Goal: Task Accomplishment & Management: Manage account settings

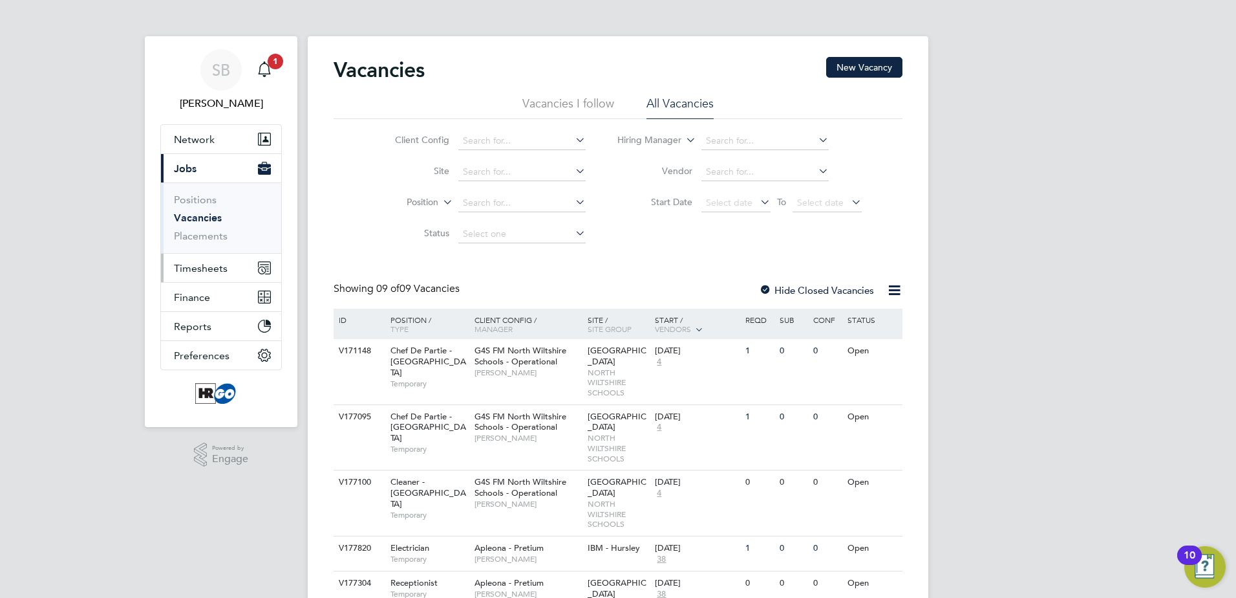
click at [214, 270] on span "Timesheets" at bounding box center [201, 268] width 54 height 12
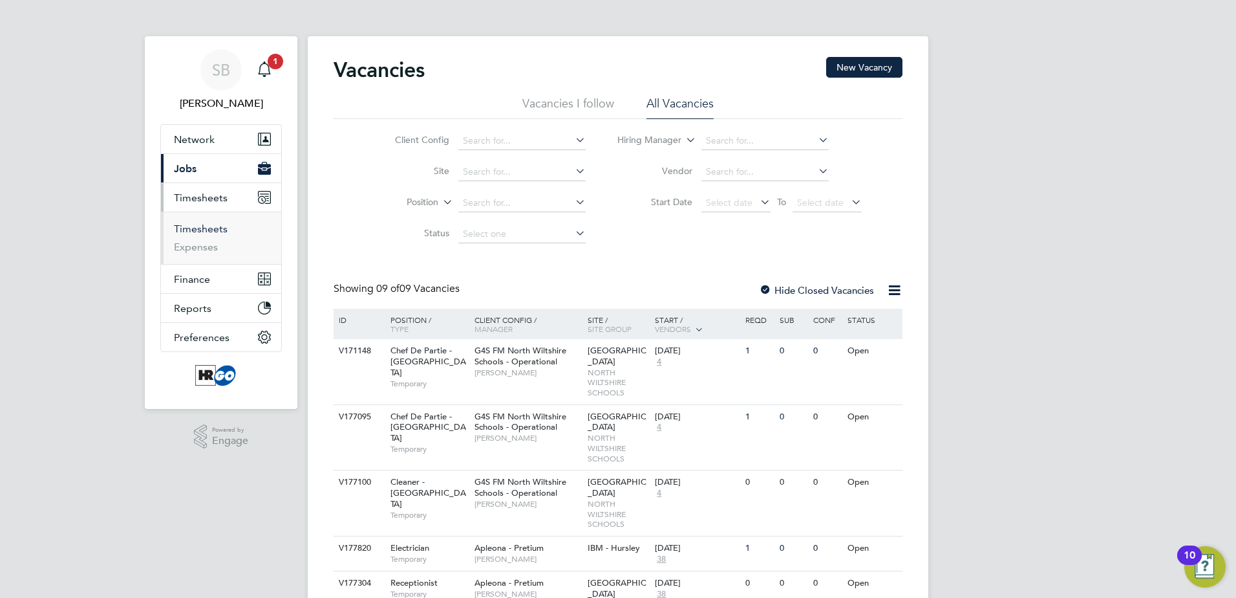
click at [210, 229] on link "Timesheets" at bounding box center [201, 228] width 54 height 12
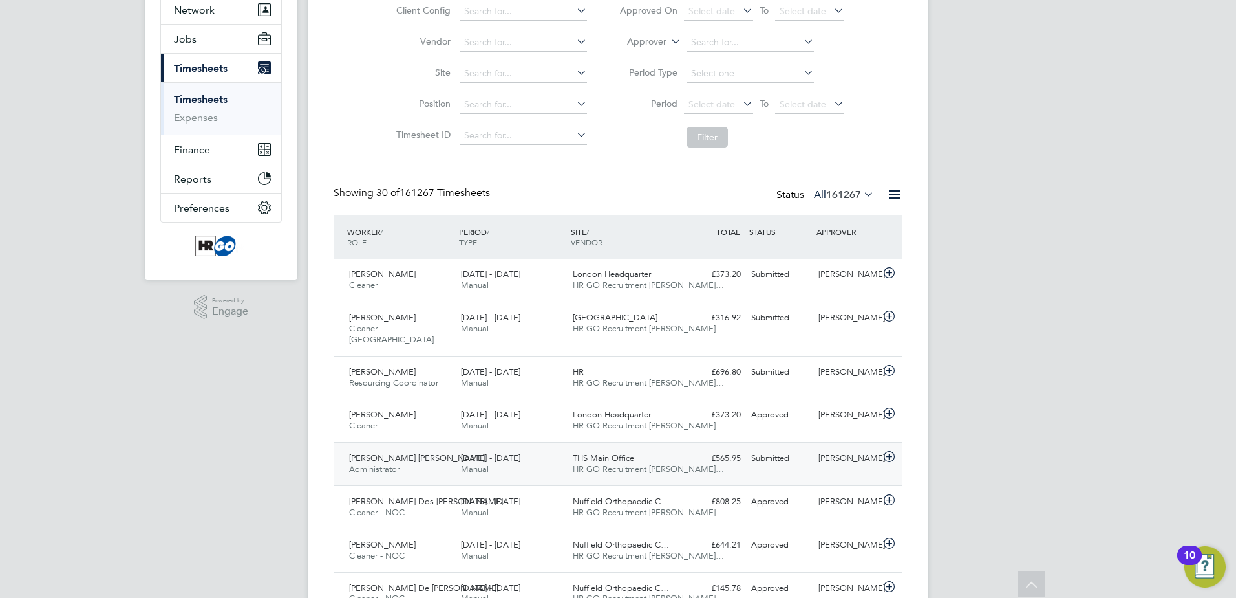
click at [471, 460] on span "4 - 10 Aug 2025" at bounding box center [490, 457] width 59 height 11
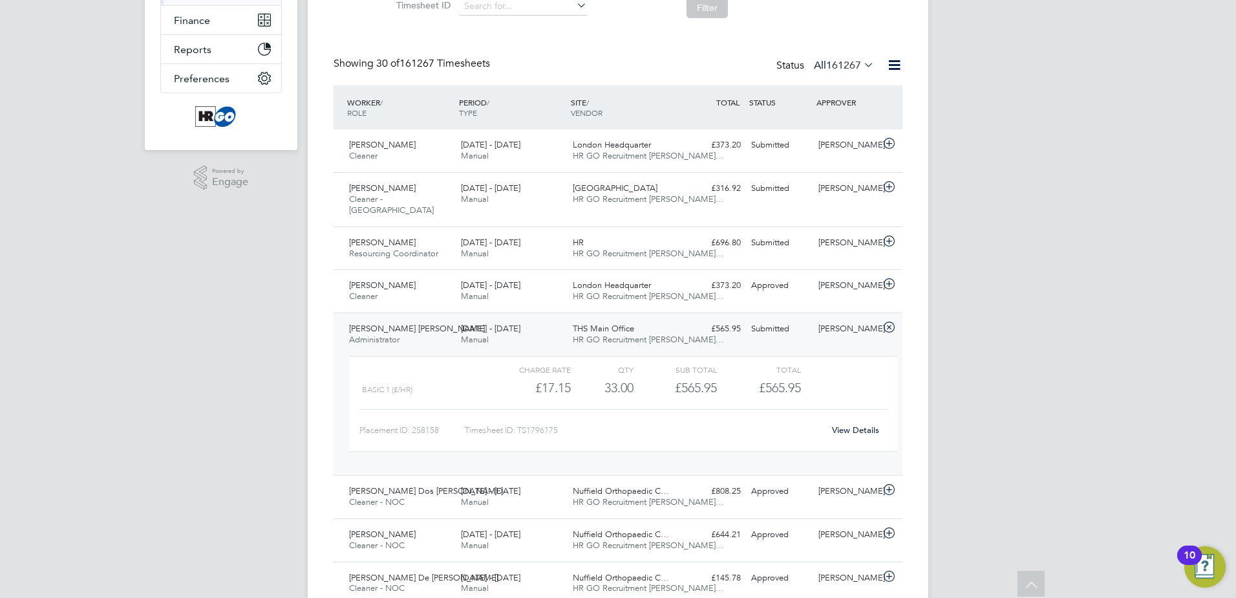
click at [866, 432] on link "View Details" at bounding box center [855, 429] width 47 height 11
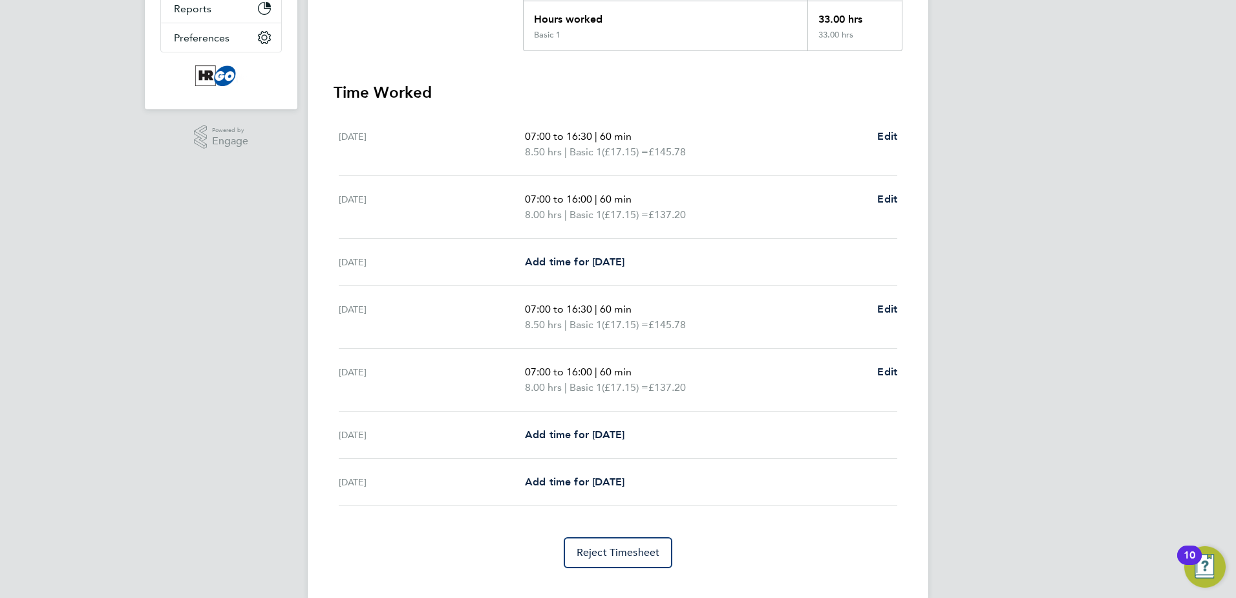
scroll to position [321, 0]
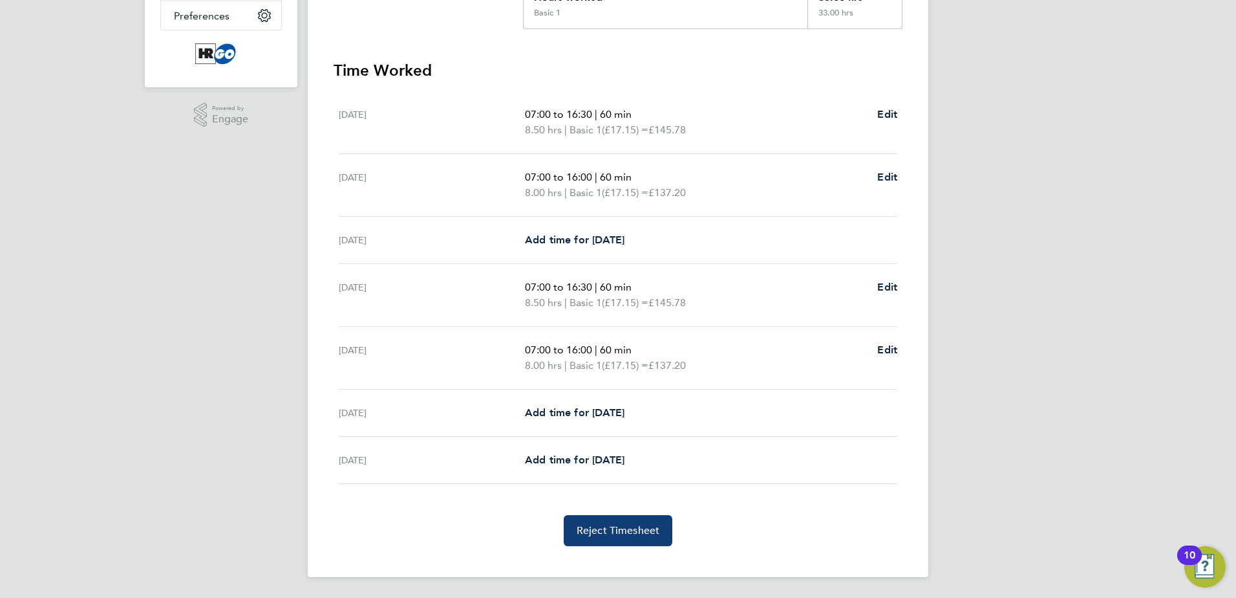
click at [635, 533] on span "Reject Timesheet" at bounding box center [618, 530] width 83 height 13
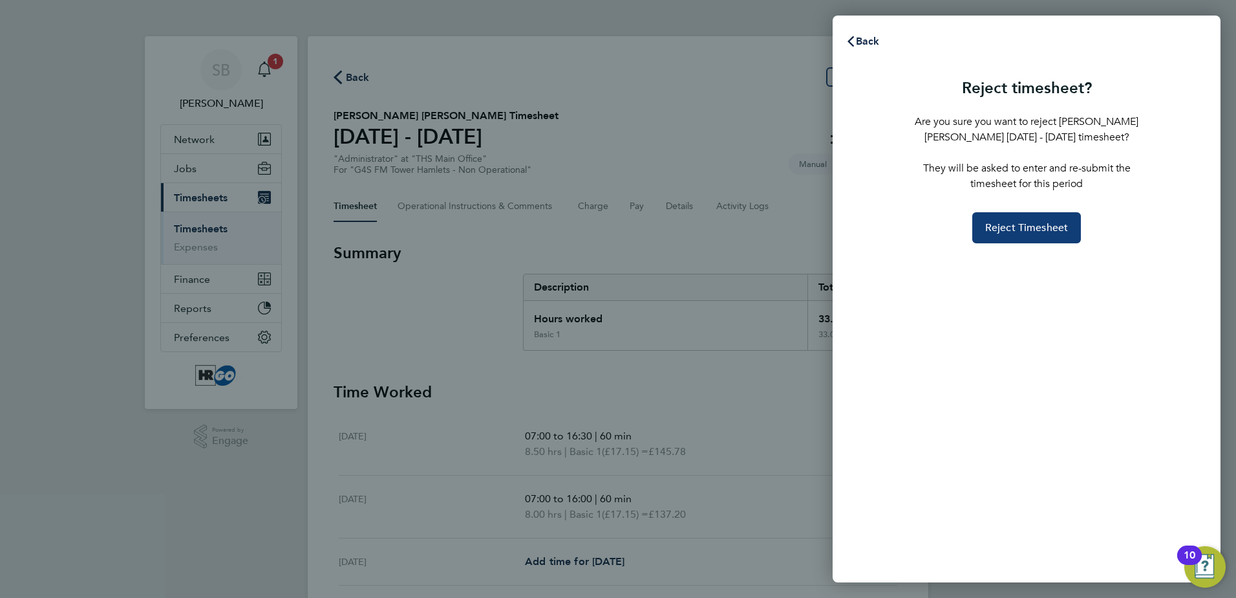
click at [1046, 224] on span "Reject Timesheet" at bounding box center [1027, 227] width 83 height 13
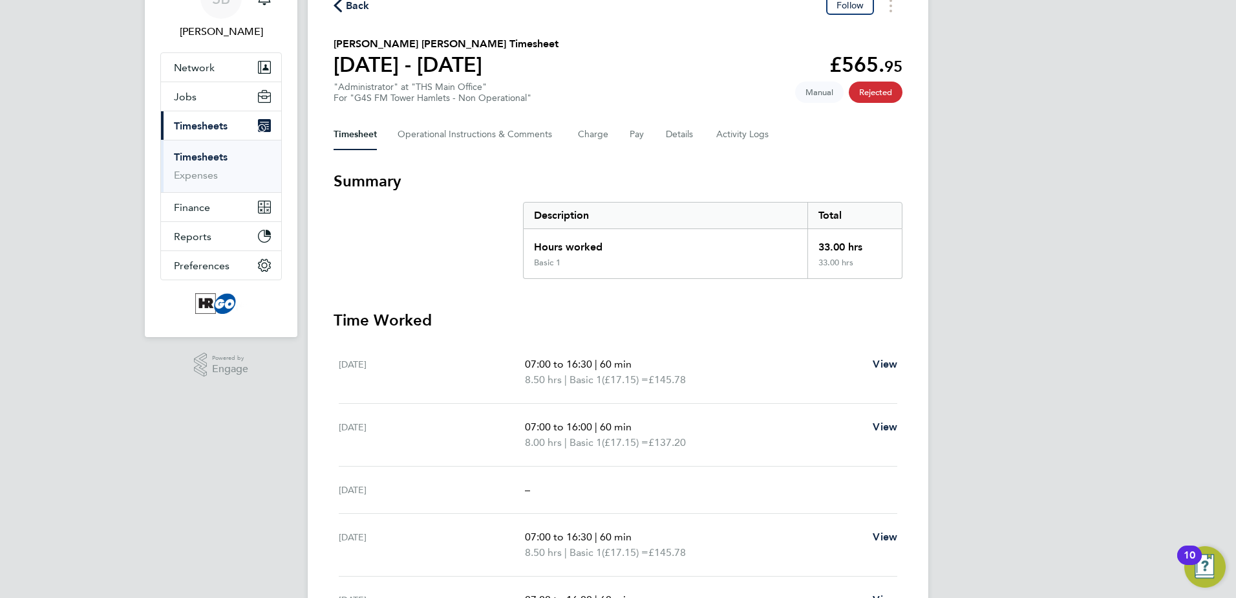
scroll to position [65, 0]
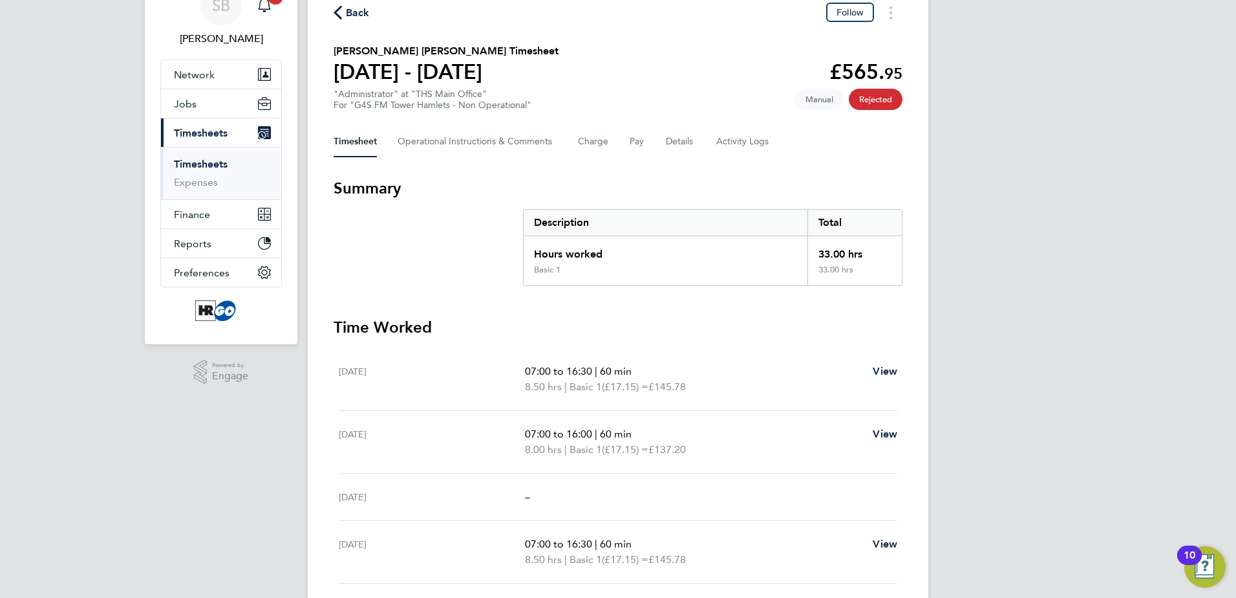
click at [815, 98] on span "Manual" at bounding box center [819, 99] width 49 height 21
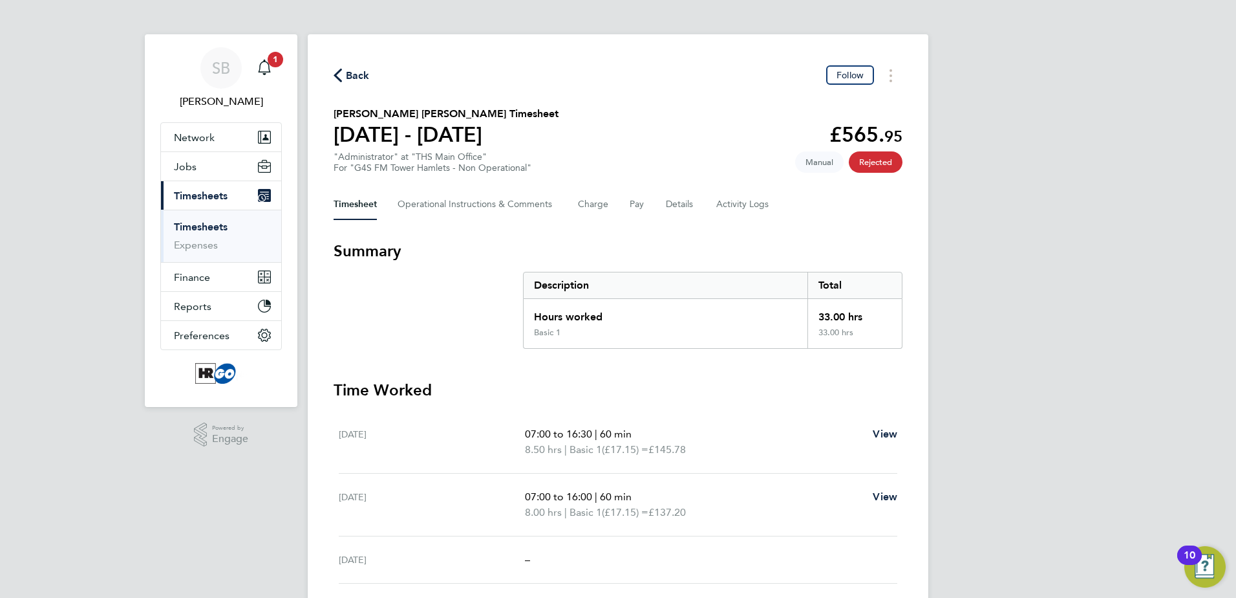
scroll to position [1, 0]
click at [816, 166] on span "Manual" at bounding box center [819, 163] width 49 height 21
click at [355, 76] on span "Back" at bounding box center [358, 77] width 24 height 16
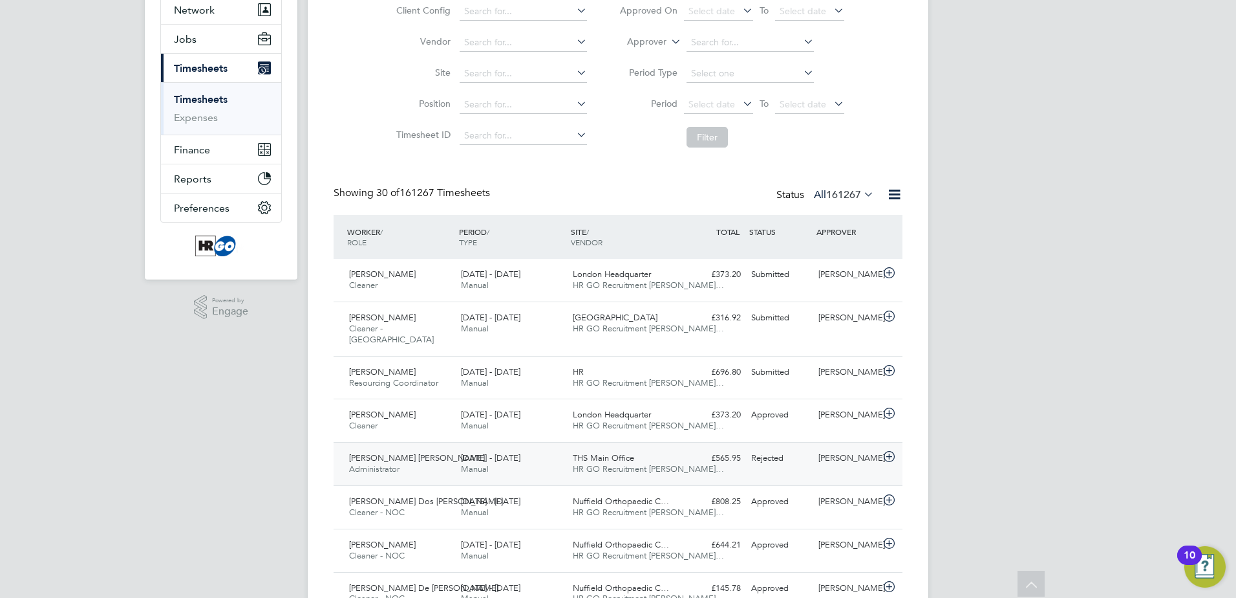
click at [526, 462] on div "4 - 10 Aug 2025 Manual" at bounding box center [512, 464] width 112 height 32
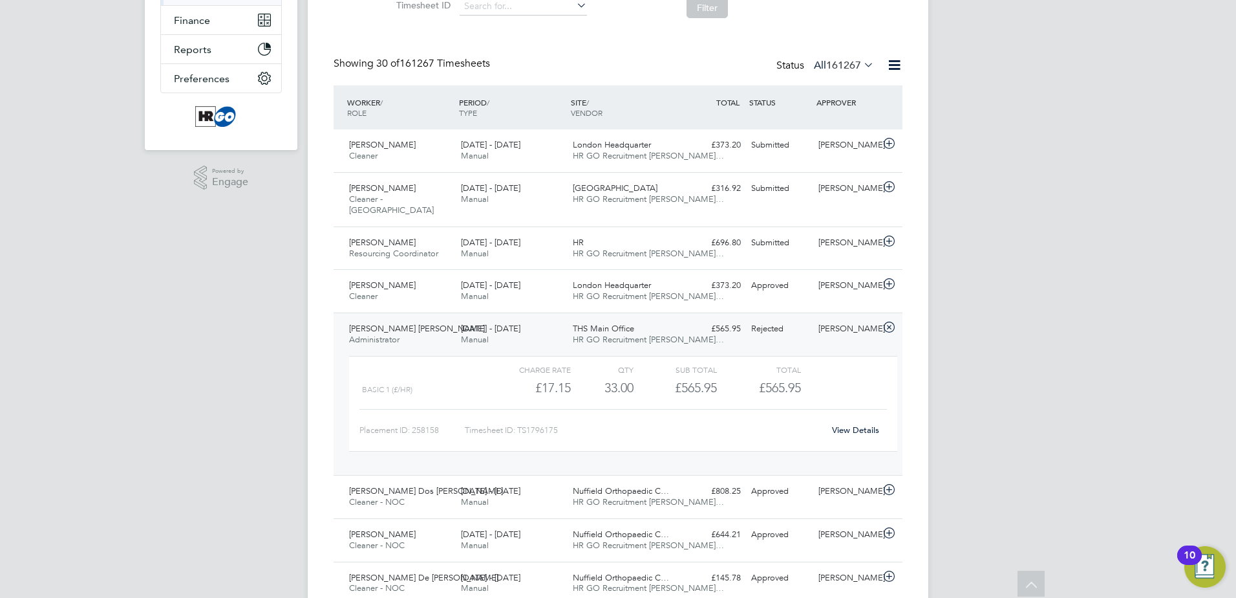
click at [859, 429] on link "View Details" at bounding box center [855, 429] width 47 height 11
click at [850, 435] on link "View Details" at bounding box center [855, 429] width 47 height 11
click at [863, 432] on link "View Details" at bounding box center [855, 429] width 47 height 11
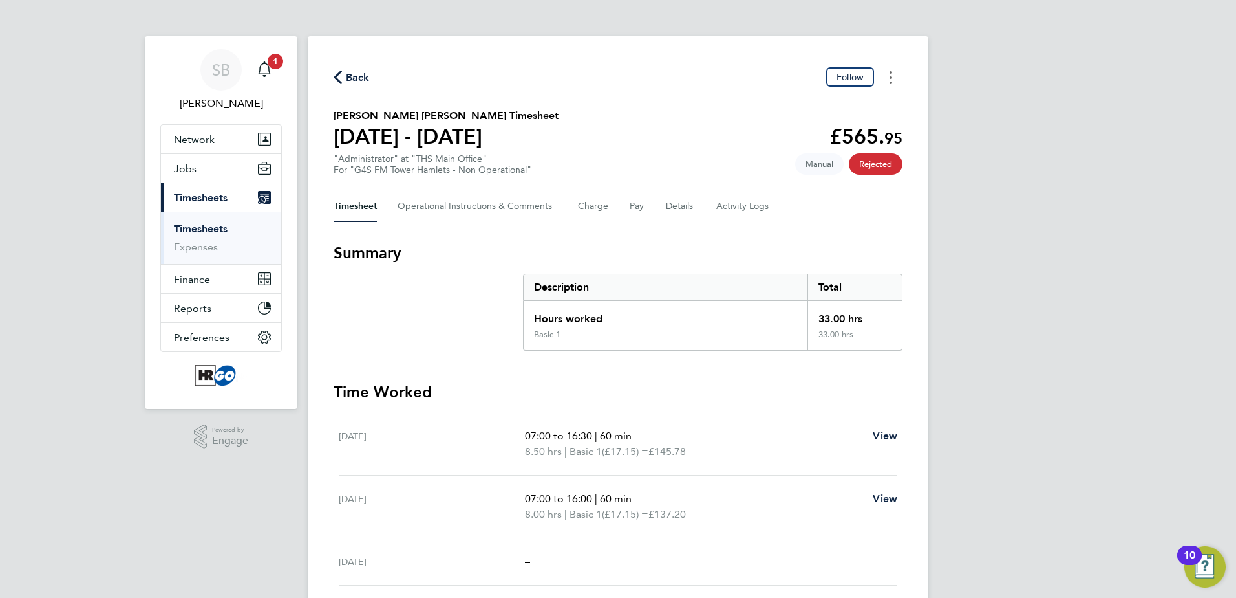
click at [892, 70] on button "Timesheets Menu" at bounding box center [891, 77] width 23 height 20
click at [826, 232] on div "Back Follow Download timesheet Dharmisha Rajnikant Gohil's Timesheet 04 - 10 Au…" at bounding box center [618, 436] width 621 height 800
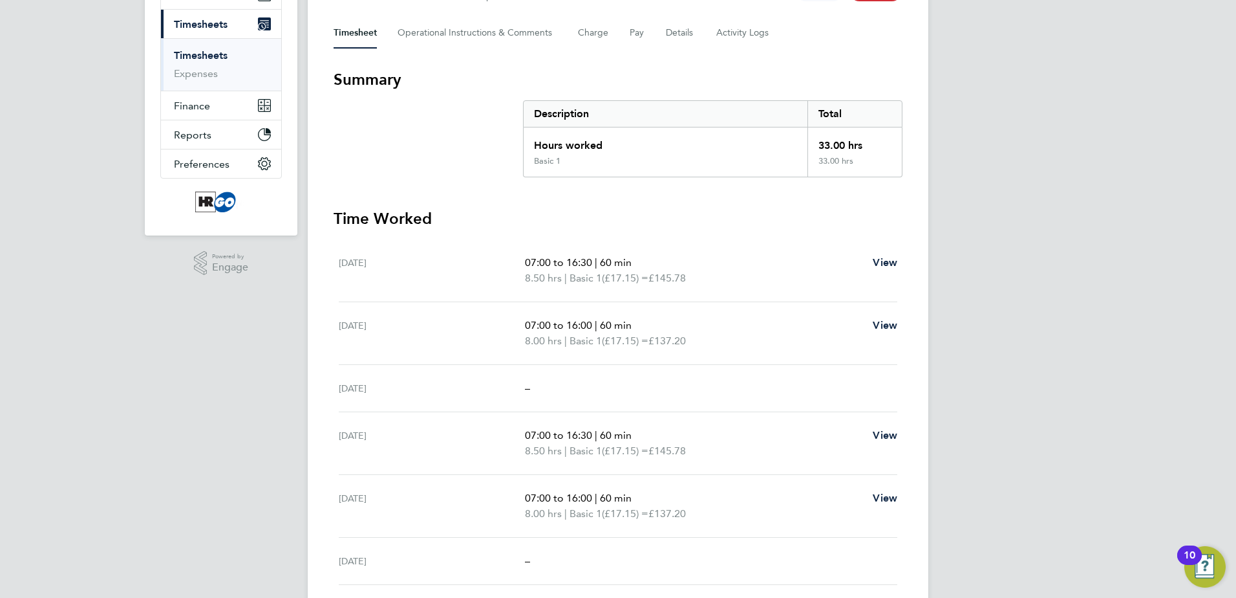
scroll to position [1, 0]
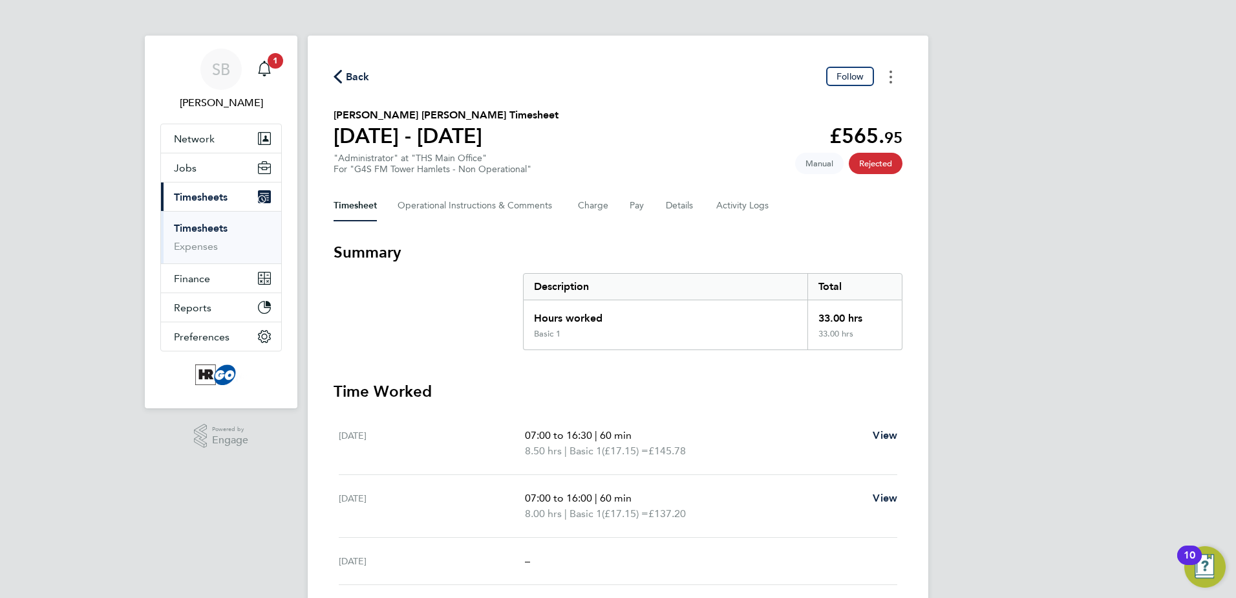
click at [892, 76] on button "Timesheets Menu" at bounding box center [891, 77] width 23 height 20
click at [576, 146] on section "Dharmisha Rajnikant Gohil's Timesheet 04 - 10 Aug 2025 £565. 95 "Administrator"…" at bounding box center [618, 140] width 569 height 67
click at [750, 206] on Logs-tab "Activity Logs" at bounding box center [744, 205] width 54 height 31
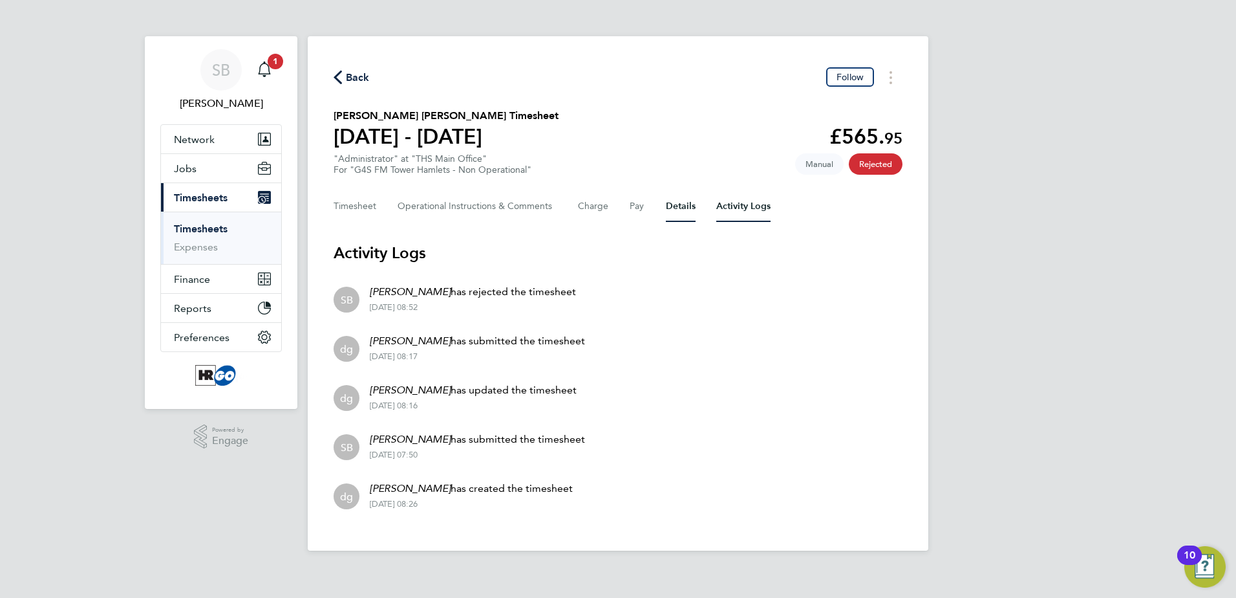
click at [675, 208] on button "Details" at bounding box center [681, 206] width 30 height 31
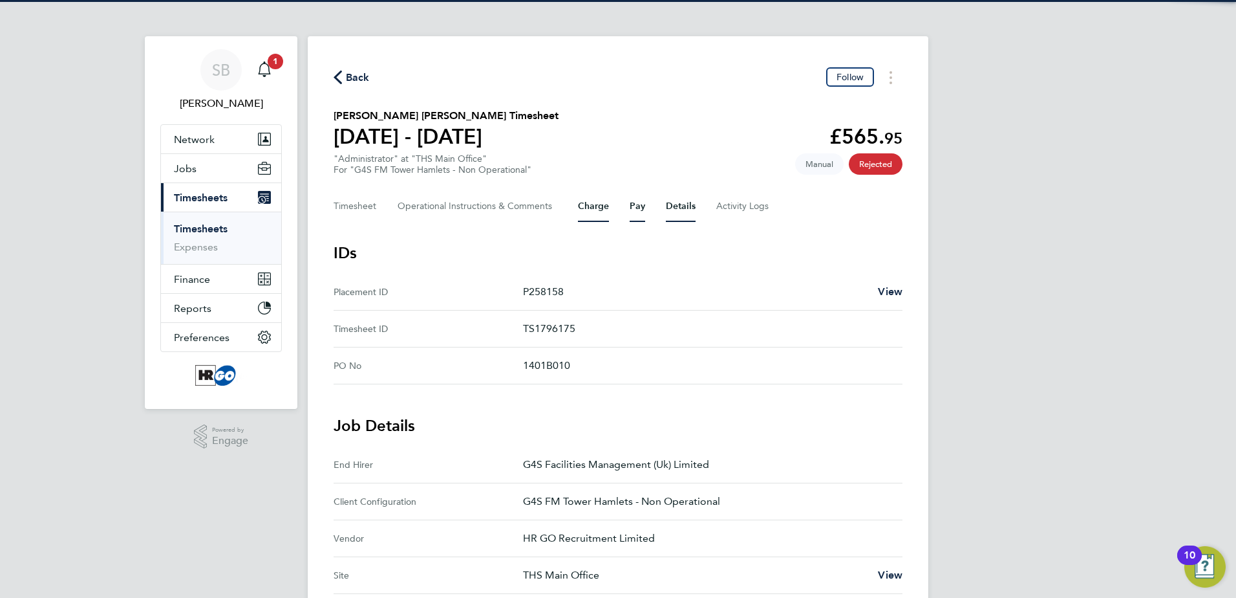
drag, startPoint x: 636, startPoint y: 212, endPoint x: 606, endPoint y: 213, distance: 30.4
click at [633, 212] on button "Pay" at bounding box center [638, 206] width 16 height 31
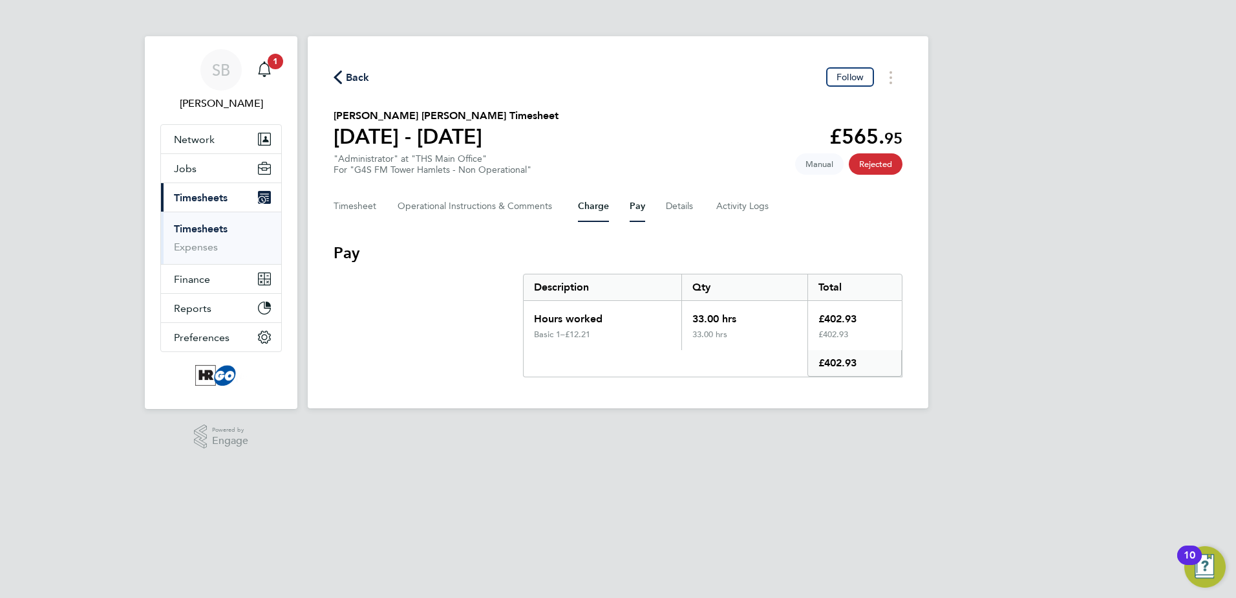
click at [593, 211] on button "Charge" at bounding box center [593, 206] width 31 height 31
click at [356, 208] on button "Timesheet" at bounding box center [355, 206] width 43 height 31
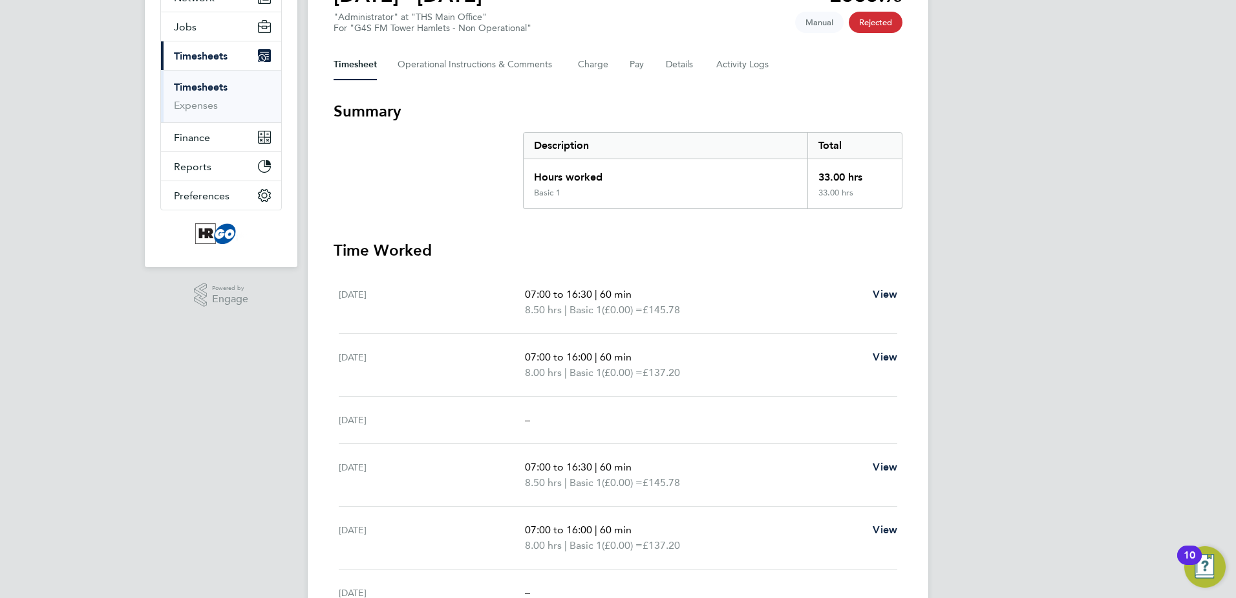
scroll to position [259, 0]
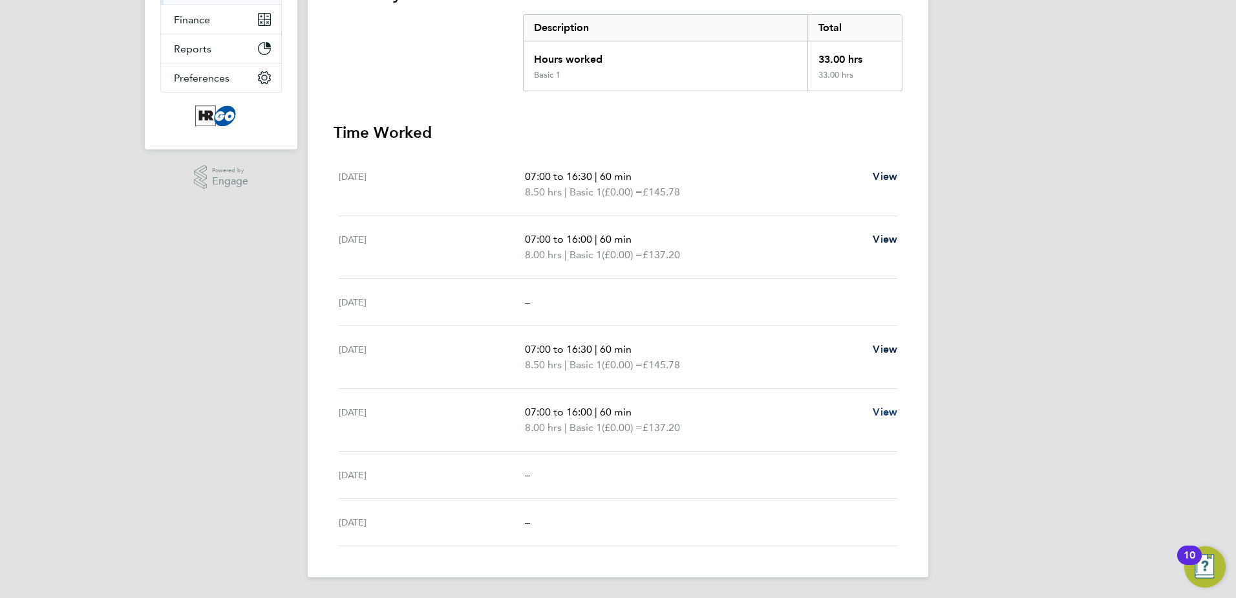
click at [892, 409] on span "View" at bounding box center [885, 411] width 25 height 12
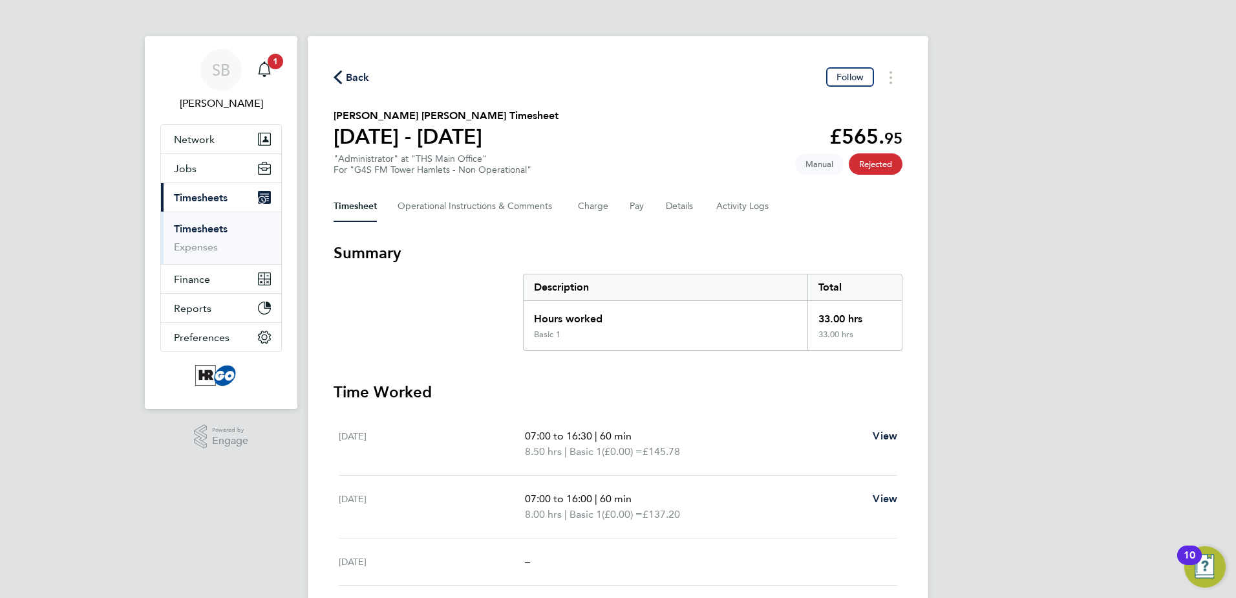
select select "60"
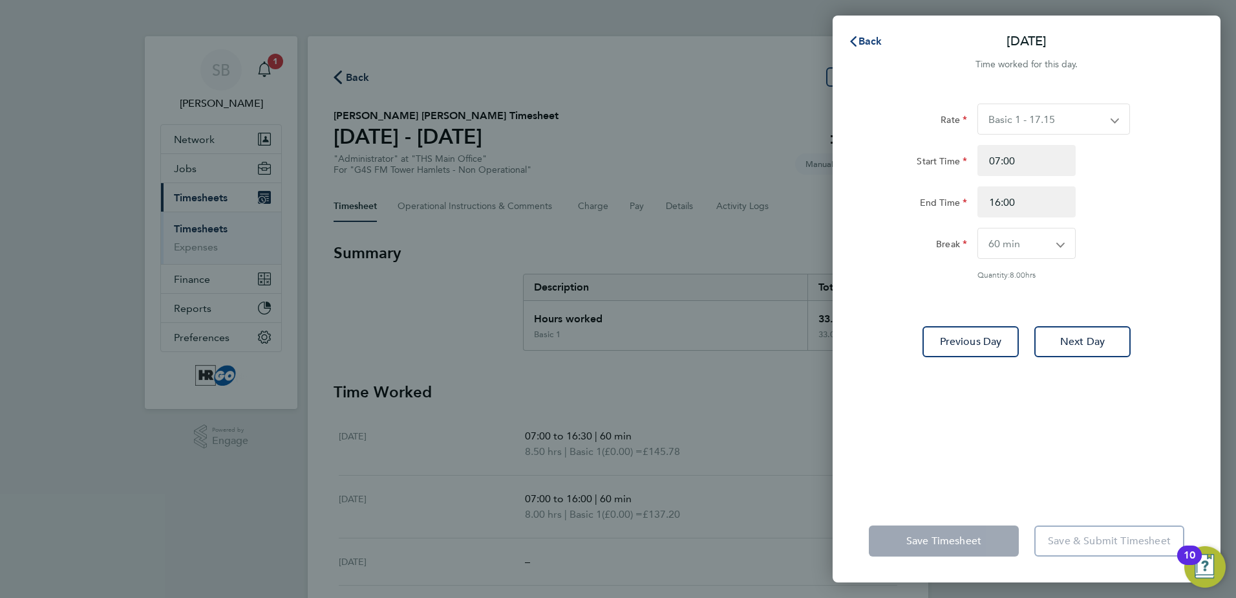
click at [874, 43] on span "Back" at bounding box center [871, 41] width 24 height 12
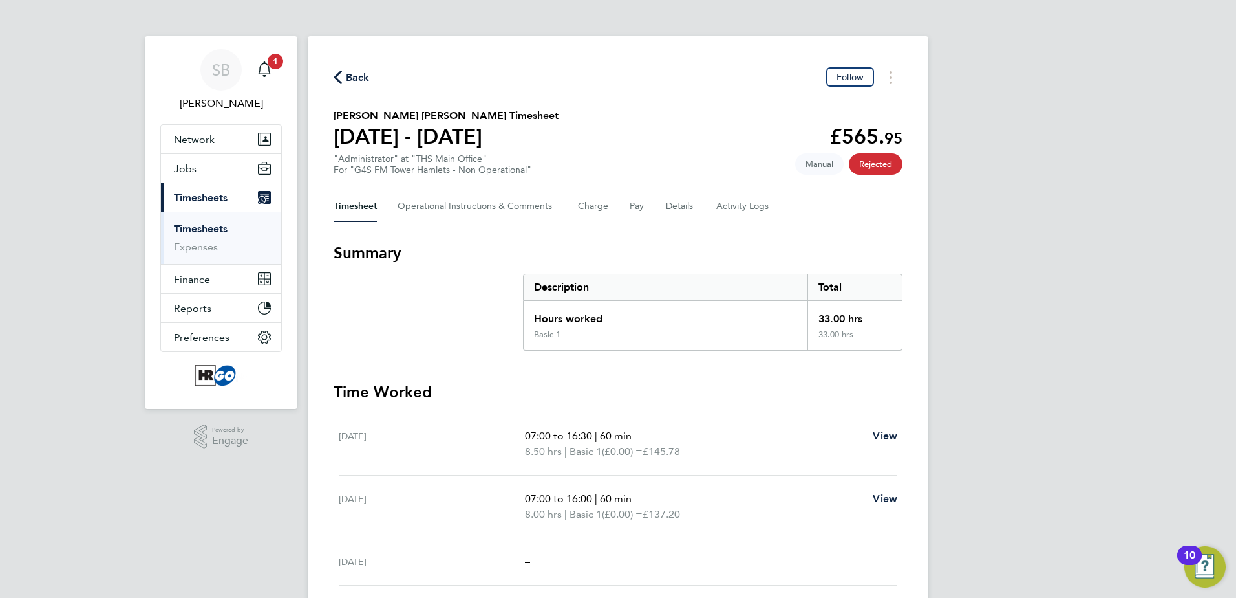
click at [888, 165] on span "Rejected" at bounding box center [876, 163] width 54 height 21
click at [867, 170] on span "Rejected" at bounding box center [876, 163] width 54 height 21
click at [463, 206] on Comments-tab "Operational Instructions & Comments" at bounding box center [478, 206] width 160 height 31
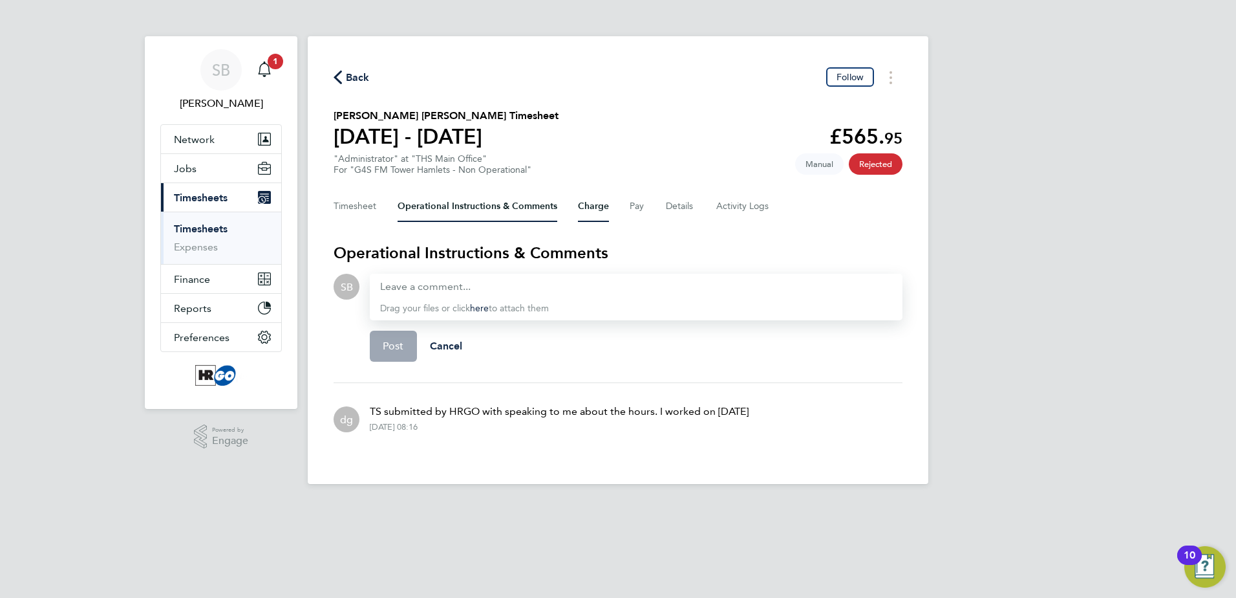
drag, startPoint x: 600, startPoint y: 212, endPoint x: 703, endPoint y: 233, distance: 105.0
click at [703, 233] on div "Back Follow Dharmisha Rajnikant Gohil's Timesheet 04 - 10 Aug 2025 £565. 95 "Ad…" at bounding box center [618, 260] width 621 height 448
drag, startPoint x: 409, startPoint y: 286, endPoint x: 416, endPoint y: 292, distance: 9.3
click at [411, 289] on div at bounding box center [636, 287] width 512 height 16
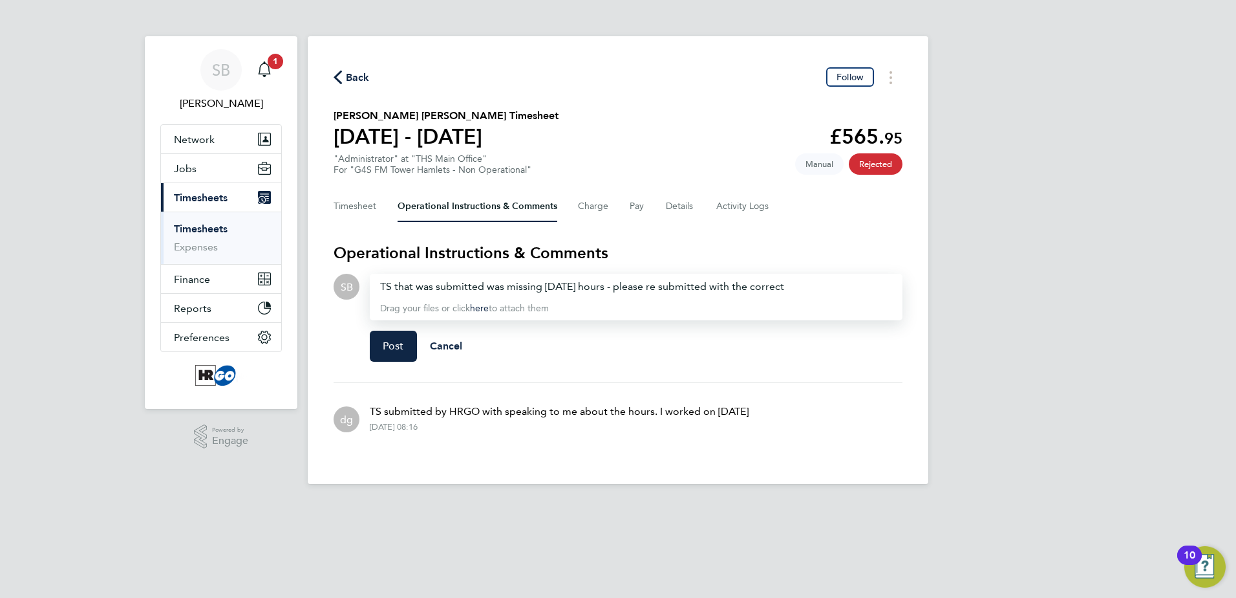
click at [794, 288] on div "TS that was submitted was missing Friday hours - please re submitted with the c…" at bounding box center [636, 287] width 512 height 16
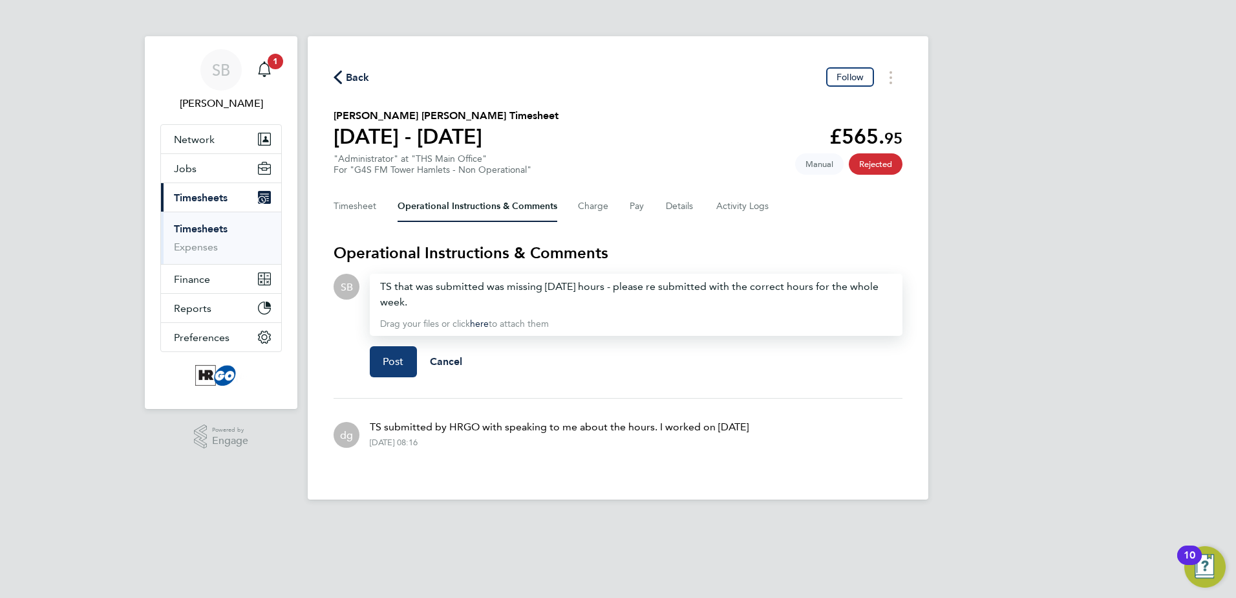
click at [386, 362] on span "Post" at bounding box center [393, 361] width 21 height 13
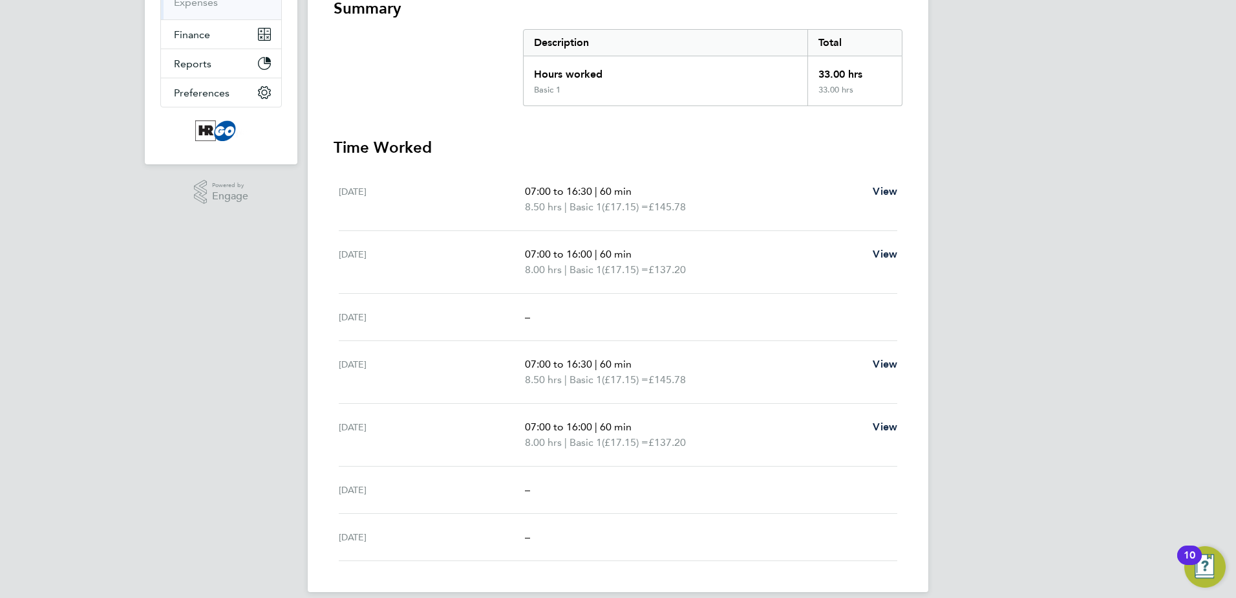
scroll to position [259, 0]
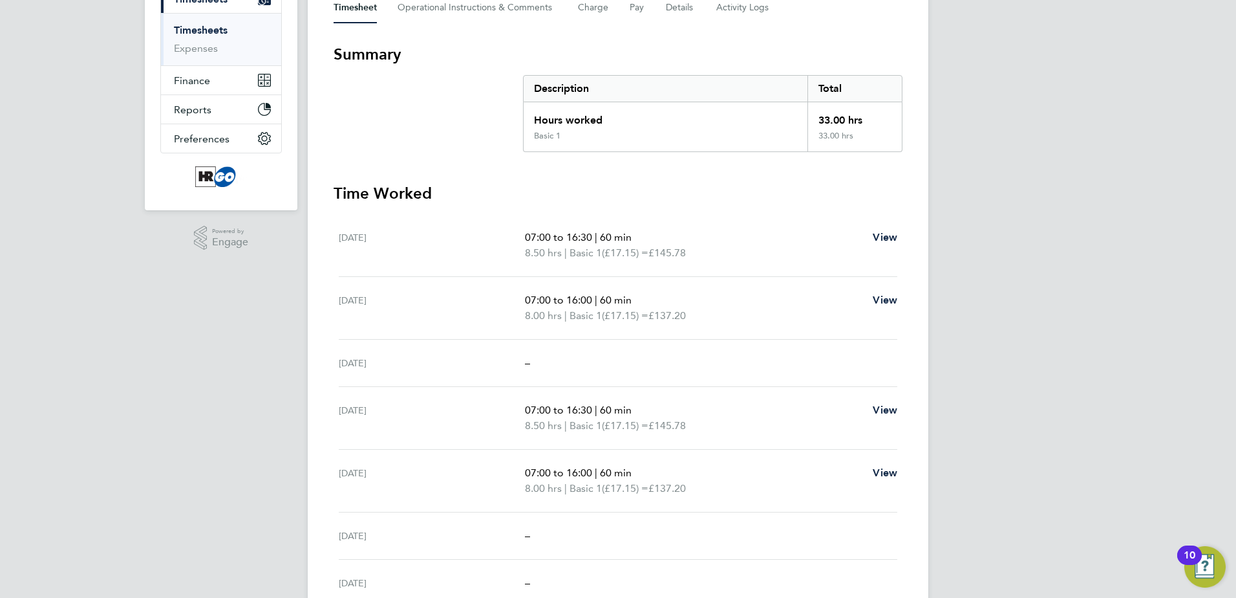
scroll to position [130, 0]
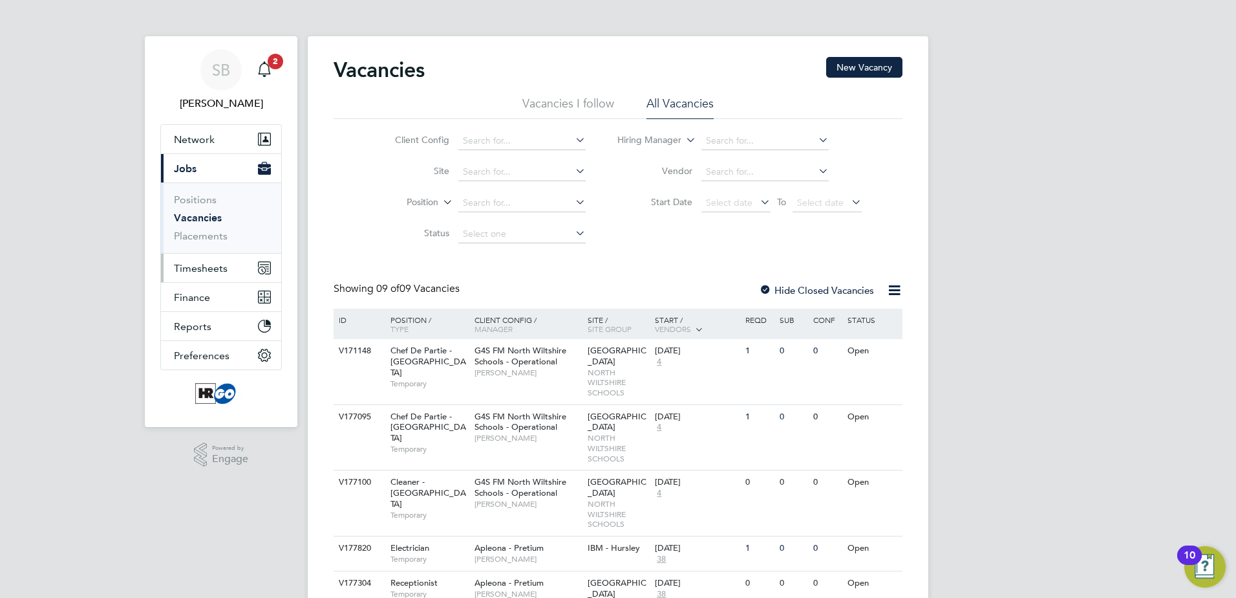
click at [199, 270] on span "Timesheets" at bounding box center [201, 268] width 54 height 12
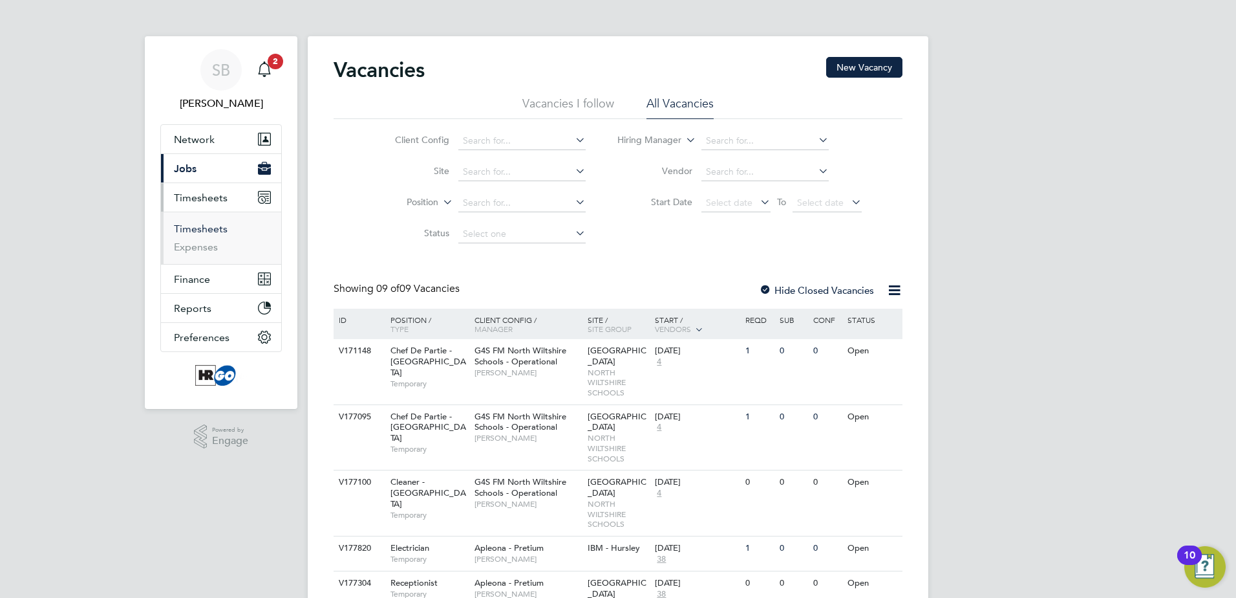
click at [202, 234] on link "Timesheets" at bounding box center [201, 228] width 54 height 12
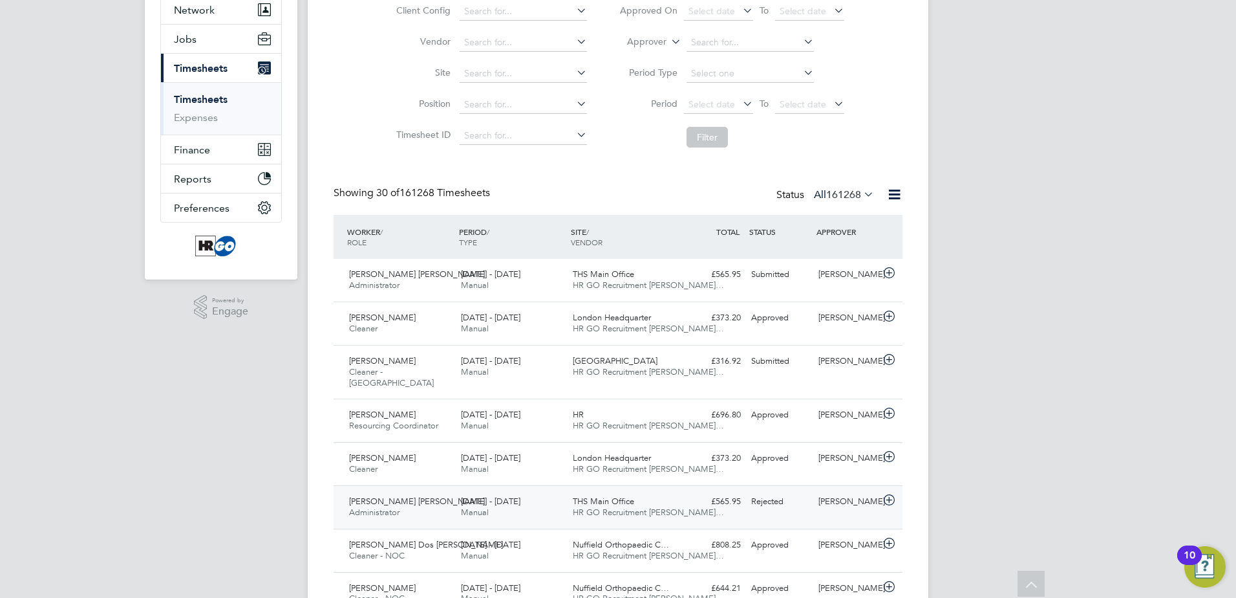
click at [535, 501] on div "[DATE] - [DATE] Manual" at bounding box center [512, 507] width 112 height 32
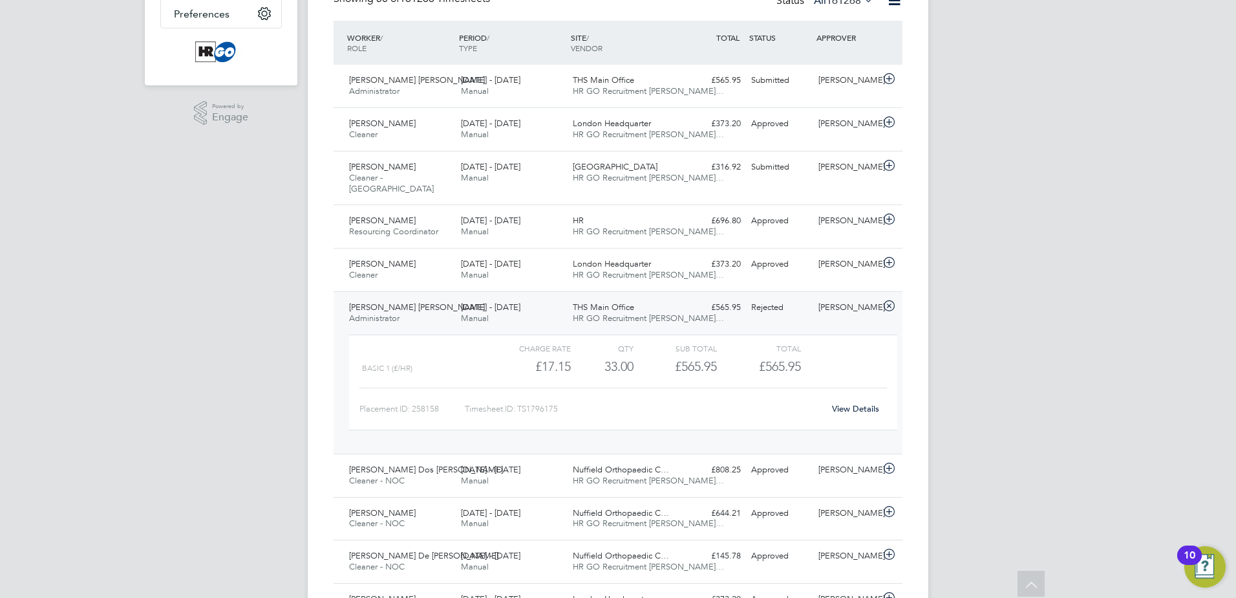
click at [848, 407] on link "View Details" at bounding box center [855, 408] width 47 height 11
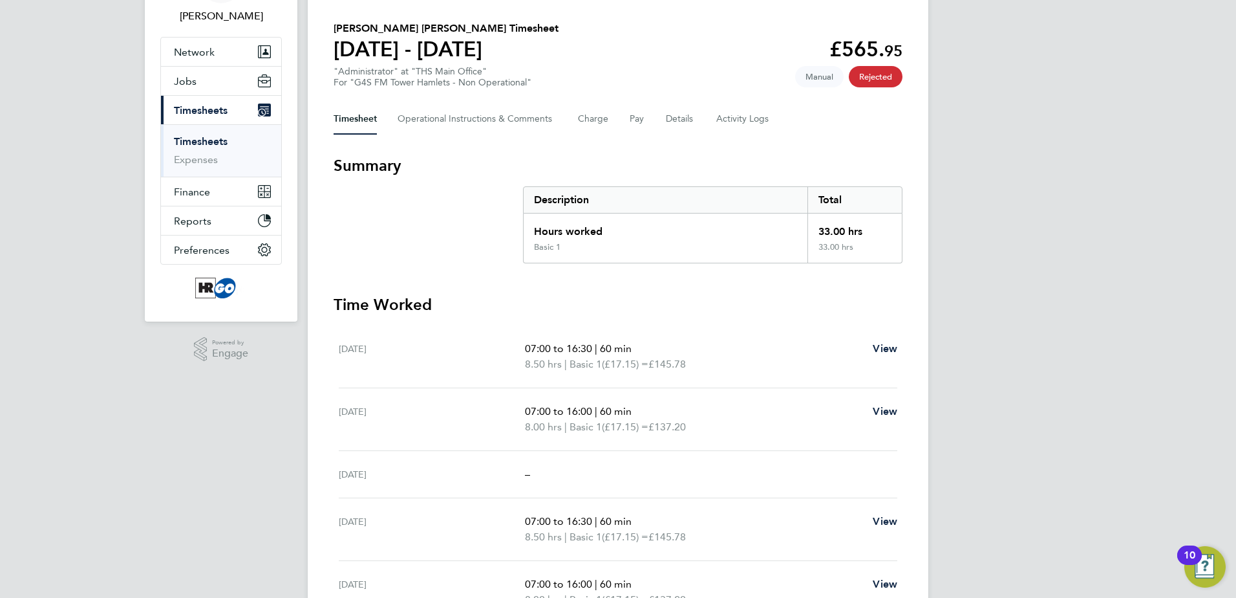
scroll to position [65, 0]
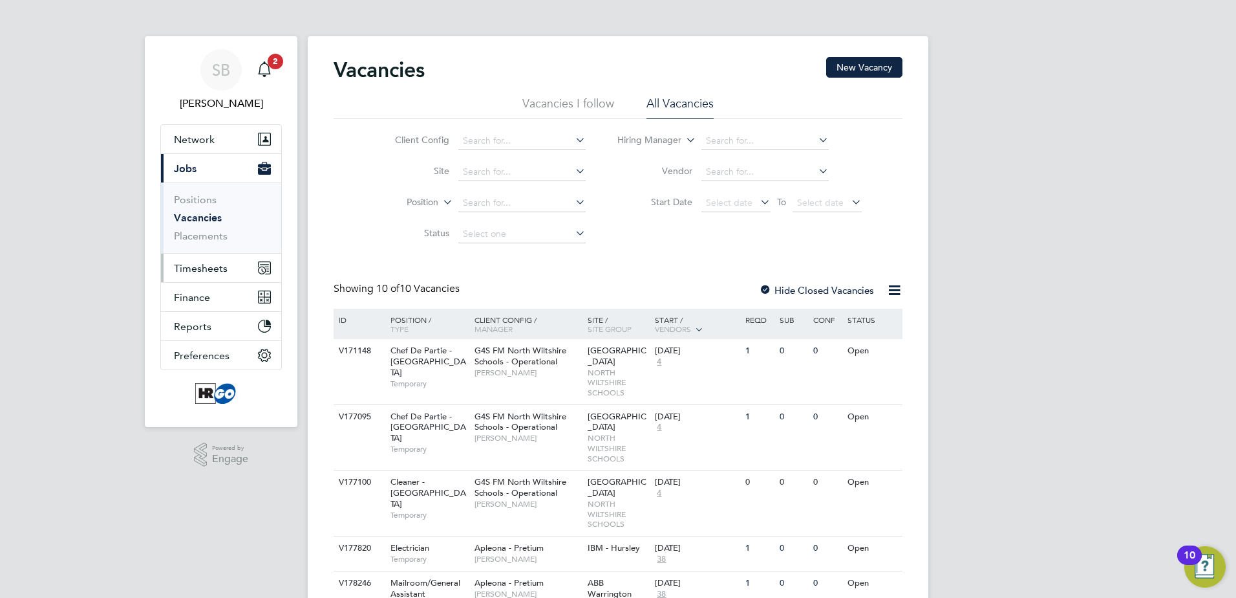
click at [213, 276] on button "Timesheets" at bounding box center [221, 268] width 120 height 28
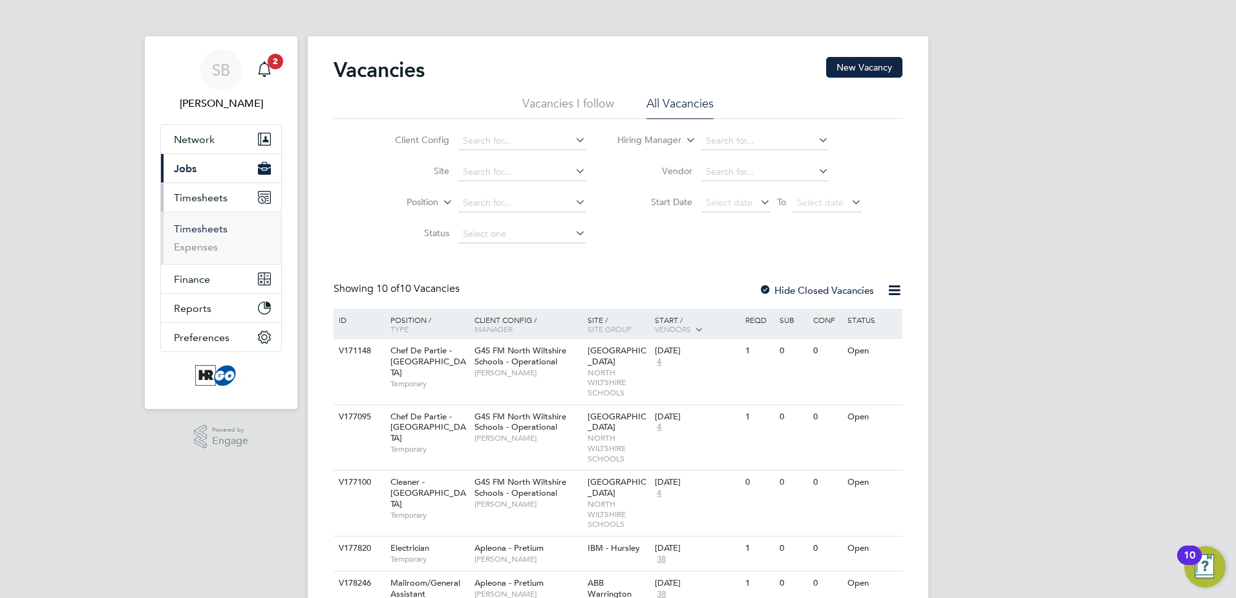
click at [202, 226] on link "Timesheets" at bounding box center [201, 228] width 54 height 12
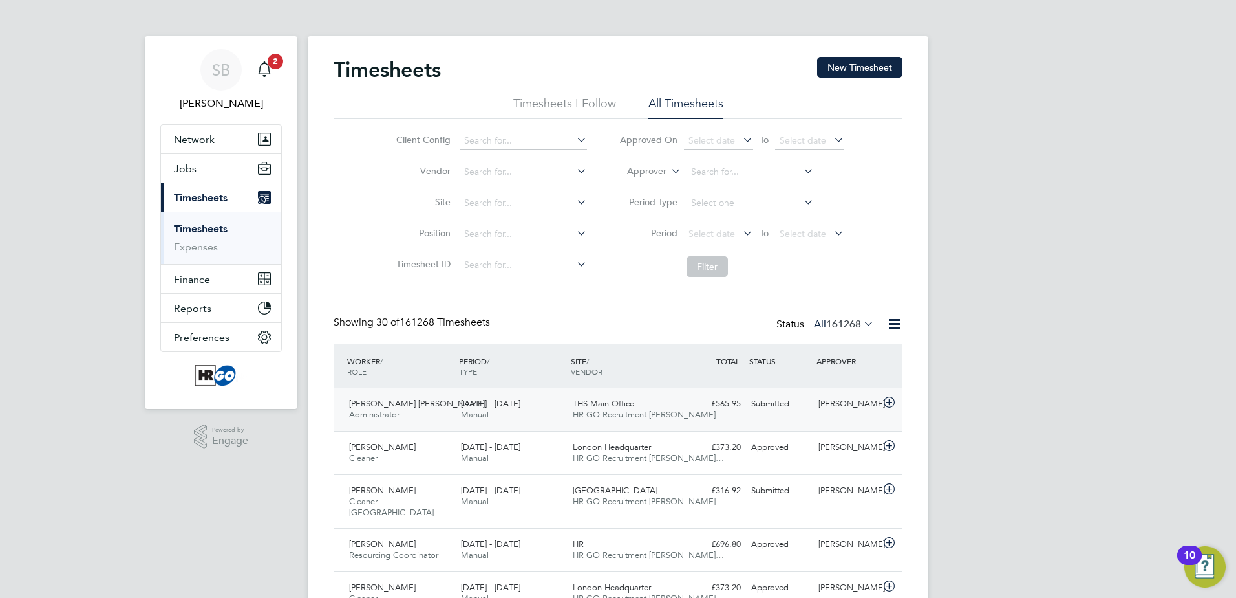
click at [546, 407] on div "[DATE] - [DATE] Manual" at bounding box center [512, 409] width 112 height 32
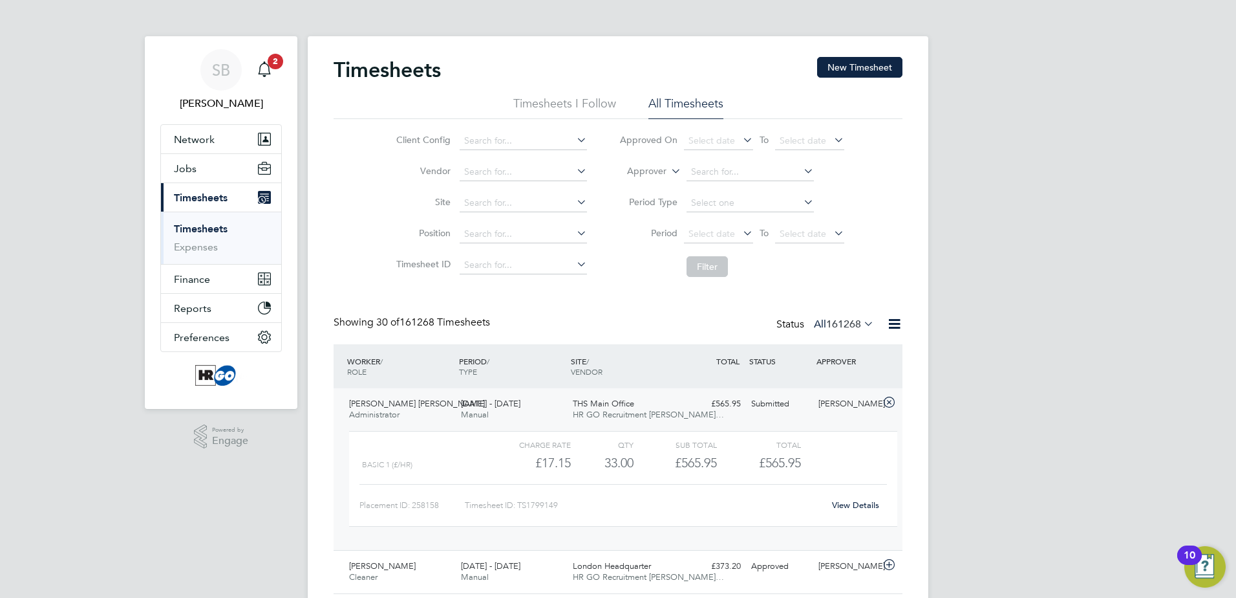
click at [862, 501] on link "View Details" at bounding box center [855, 504] width 47 height 11
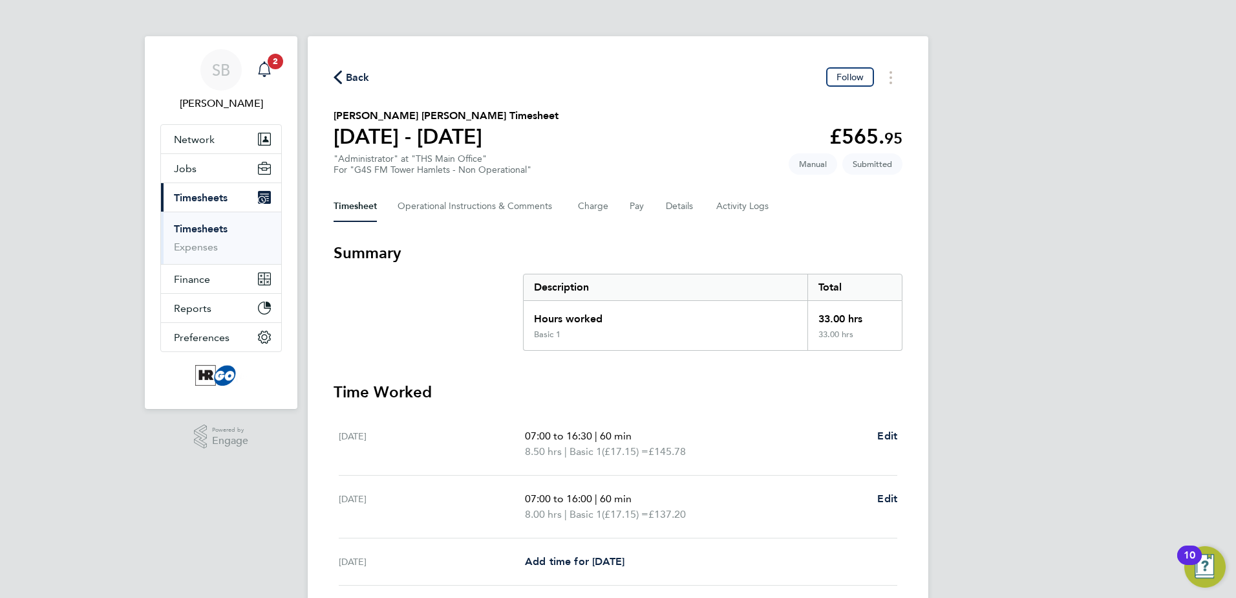
click at [272, 74] on div "Main navigation" at bounding box center [265, 70] width 26 height 26
